Goal: Transaction & Acquisition: Purchase product/service

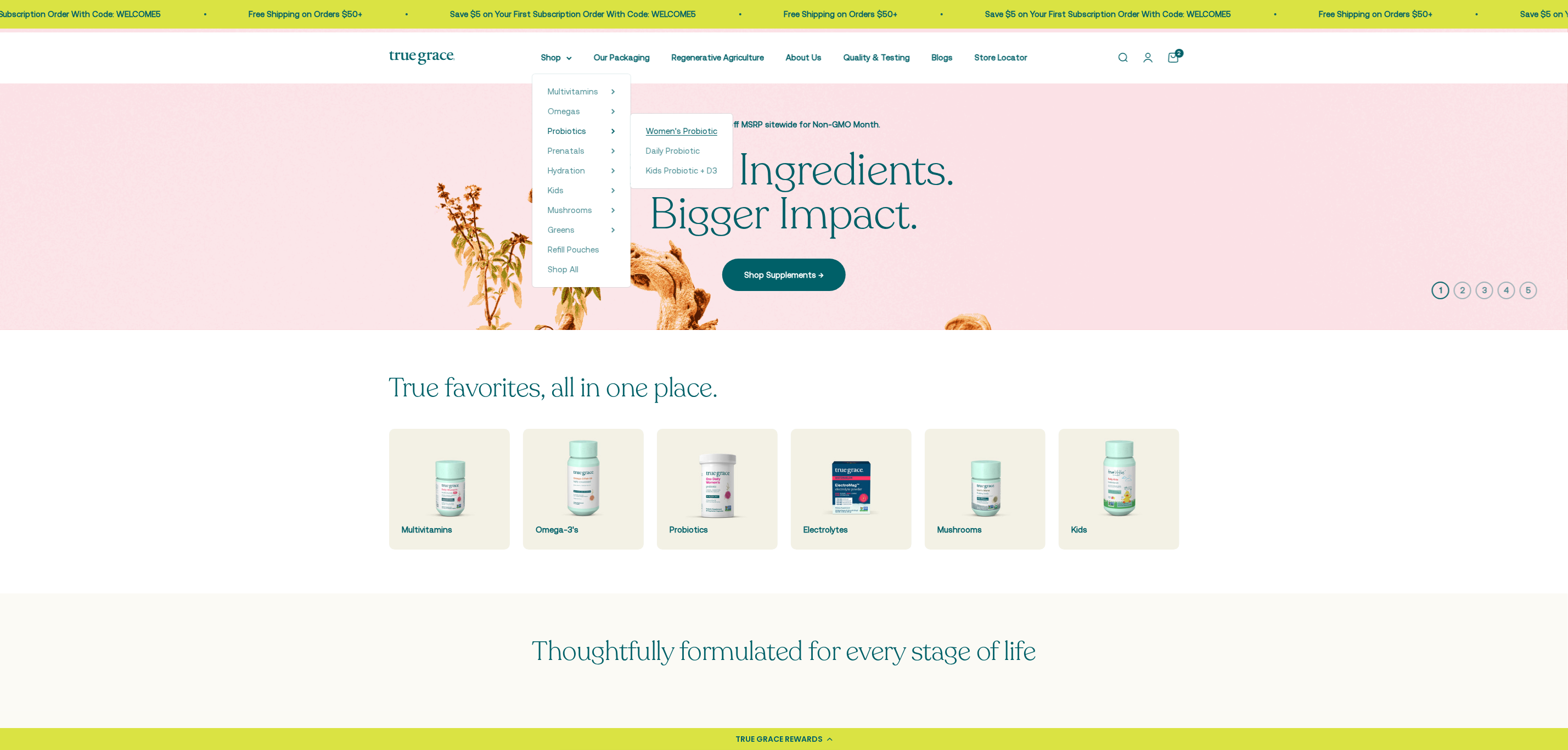
click at [695, 136] on span "Women's Probiotic" at bounding box center [682, 131] width 71 height 9
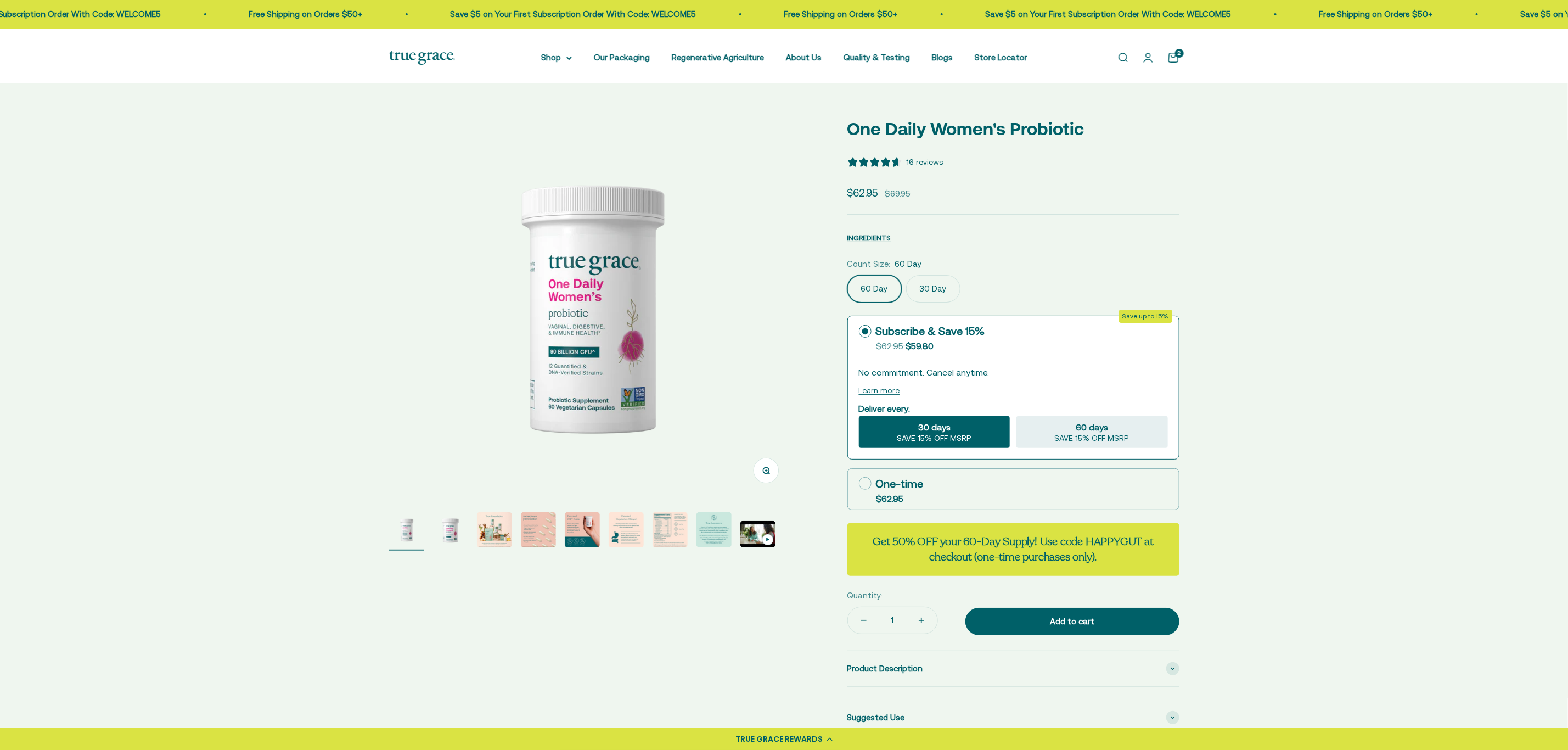
select select "3"
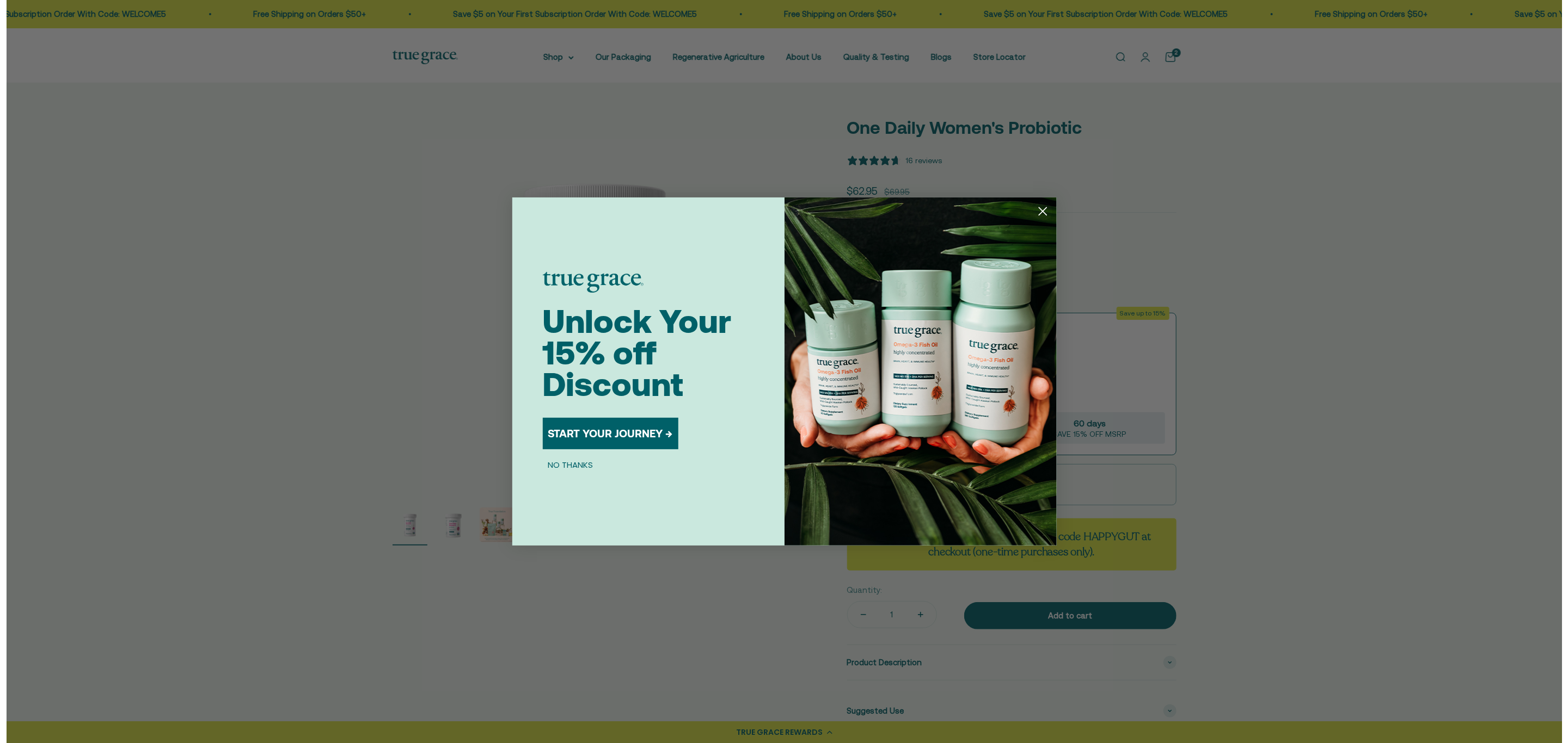
scroll to position [408, 0]
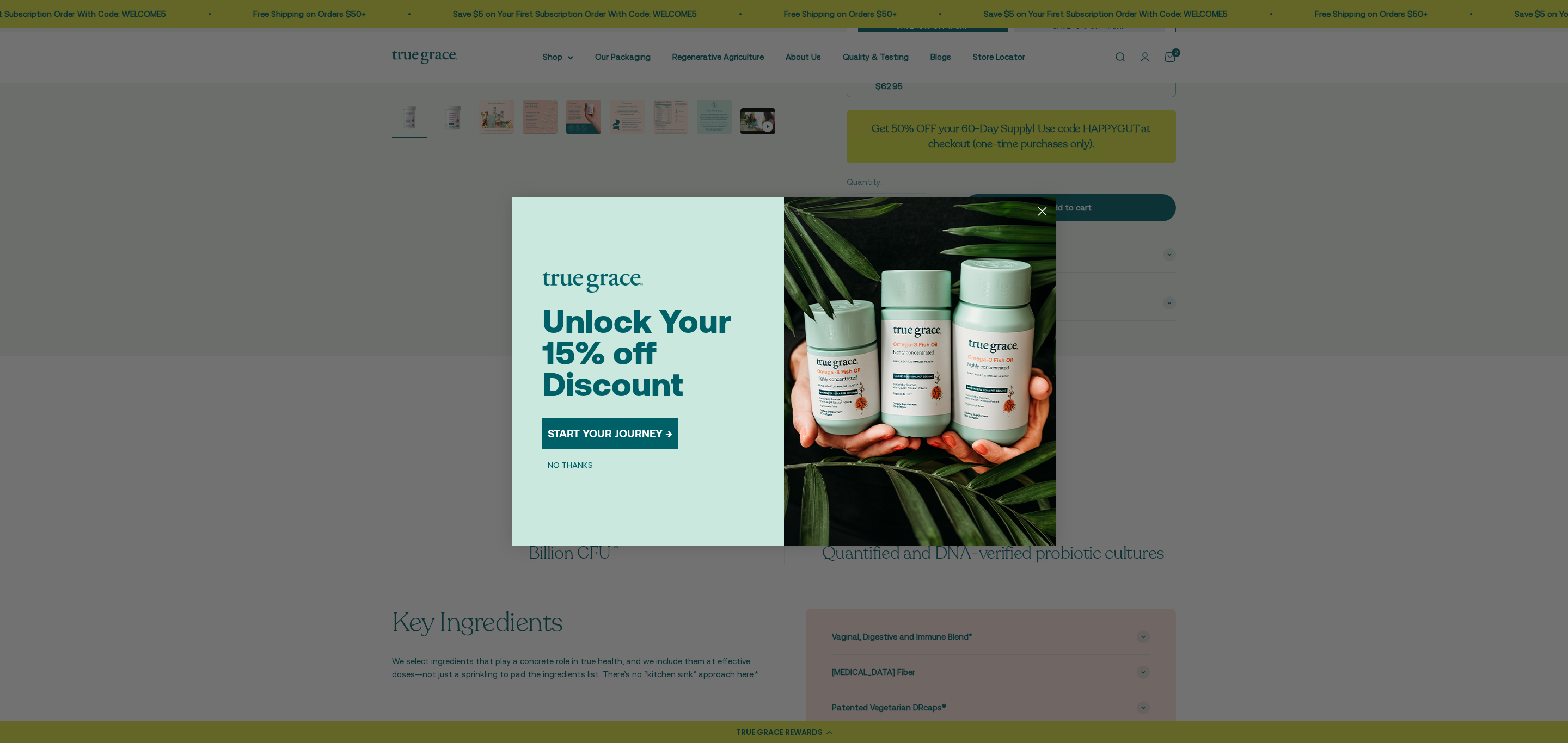
click at [1046, 221] on img "POPUP Form" at bounding box center [920, 371] width 272 height 348
click at [1042, 214] on circle "Close dialog" at bounding box center [1041, 211] width 18 height 18
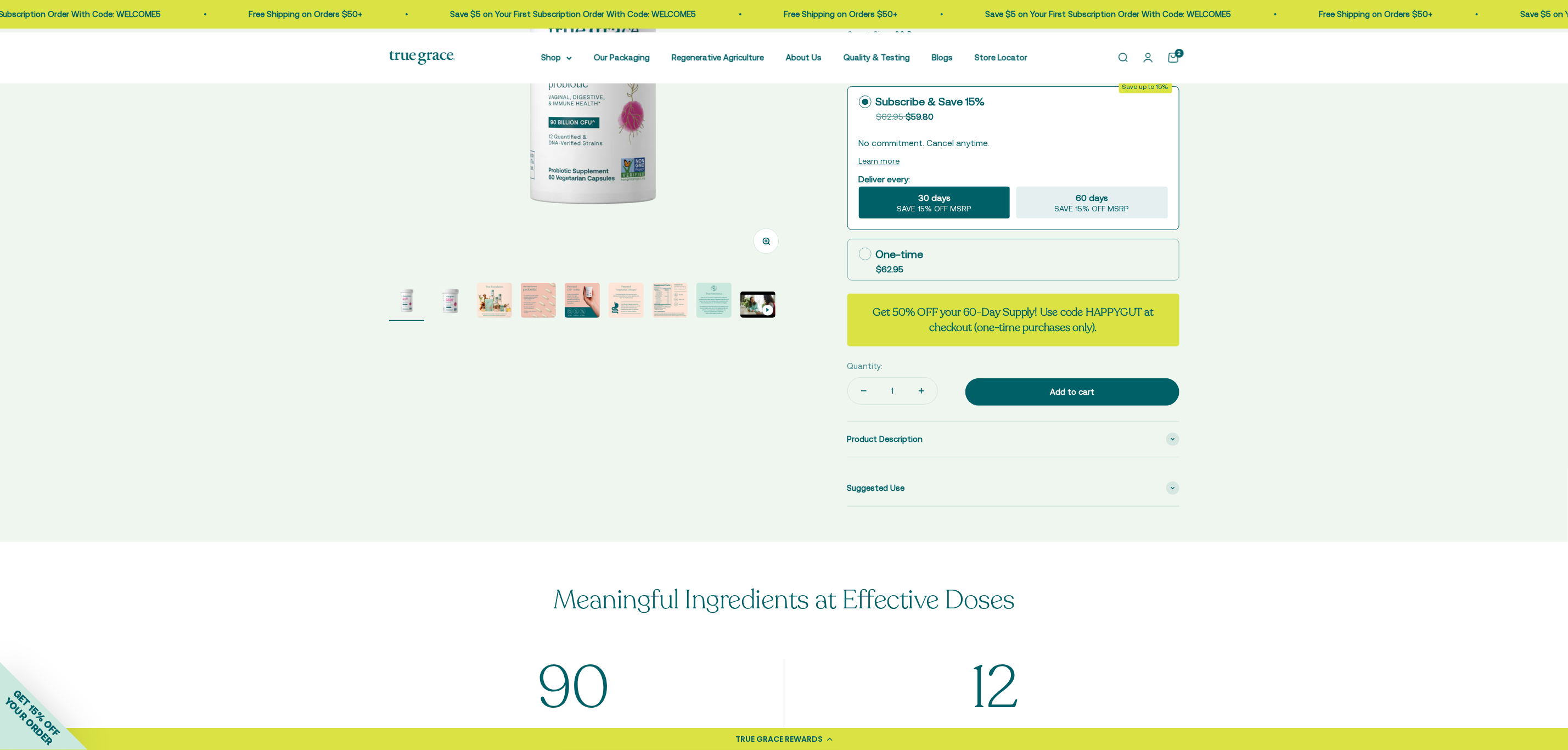
scroll to position [0, 0]
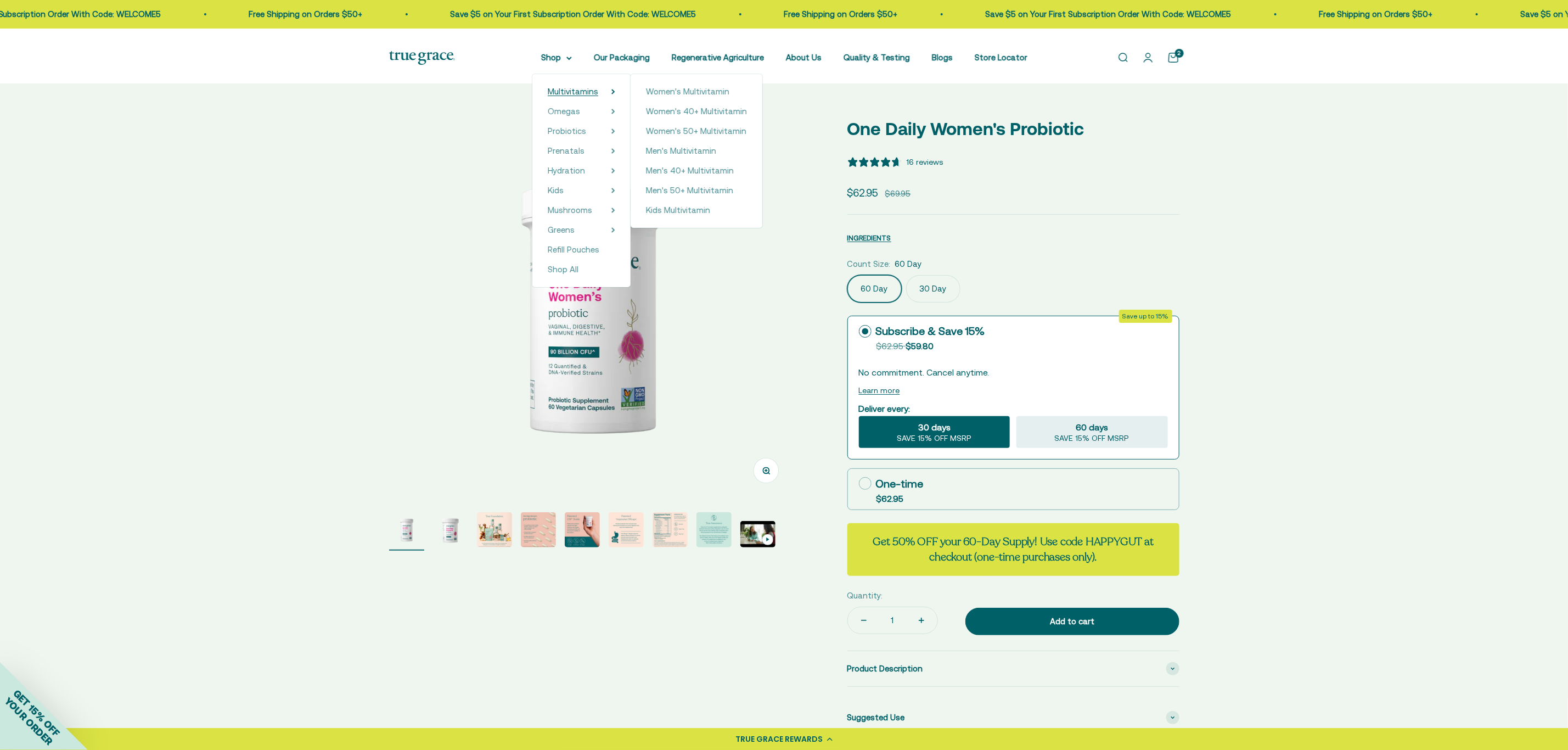
click at [560, 96] on span "Multivitamins" at bounding box center [573, 92] width 50 height 9
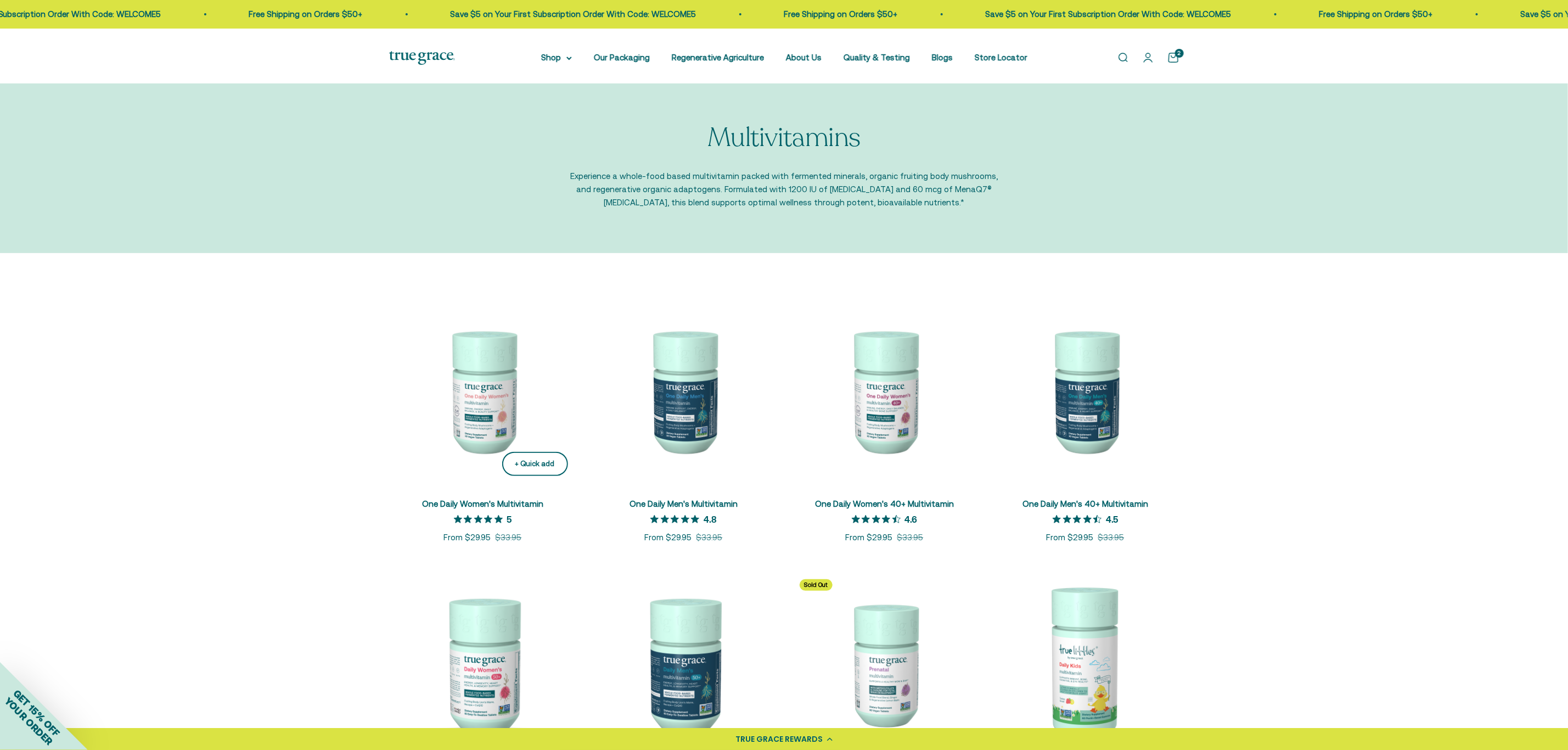
click at [530, 470] on div "+ Quick add" at bounding box center [535, 464] width 40 height 12
